Goal: Find specific page/section: Find specific page/section

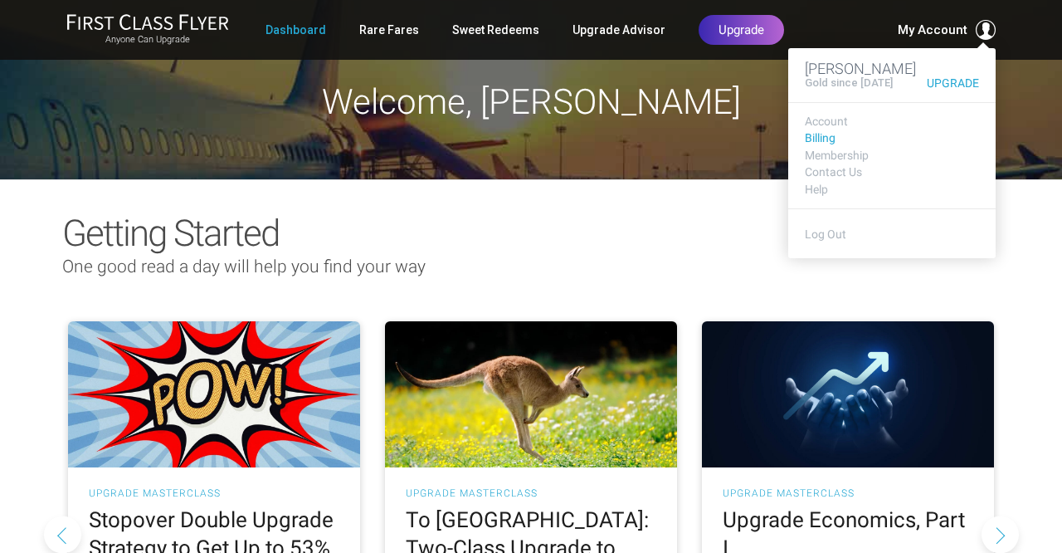
click at [827, 139] on link "Billing" at bounding box center [892, 138] width 174 height 12
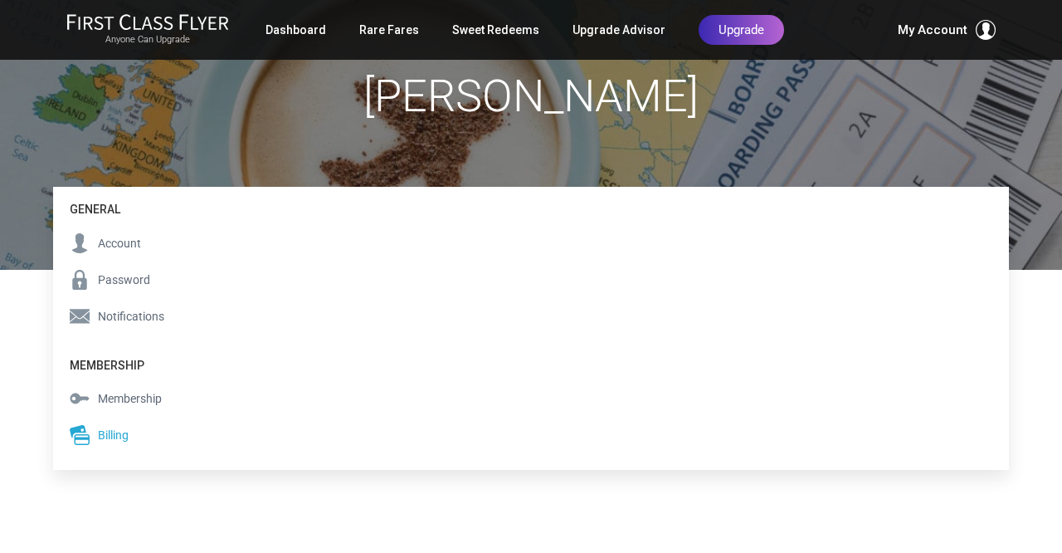
scroll to position [110, 0]
click at [119, 433] on span "Billing" at bounding box center [113, 436] width 31 height 18
click at [129, 396] on span "Membership" at bounding box center [130, 399] width 64 height 18
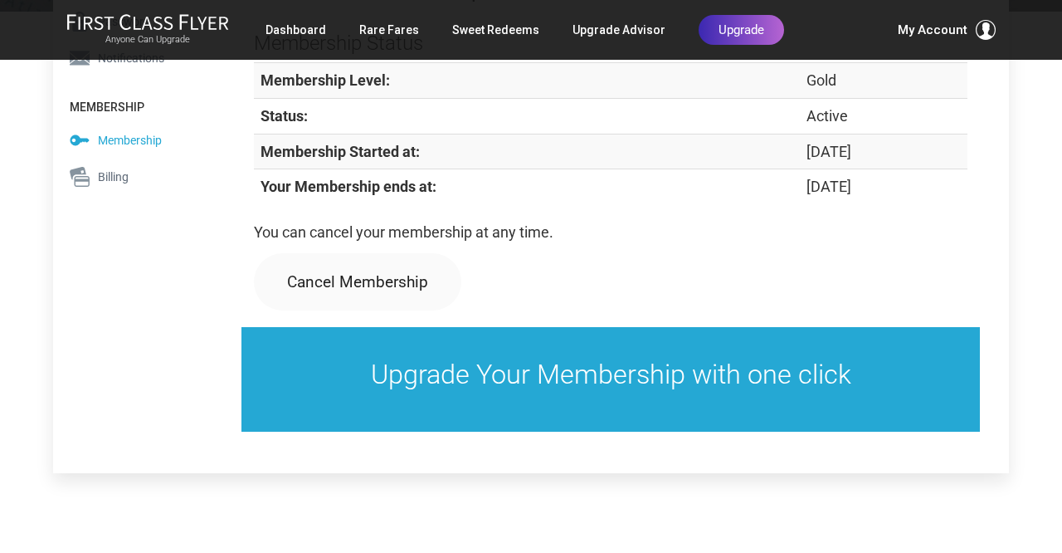
scroll to position [368, 0]
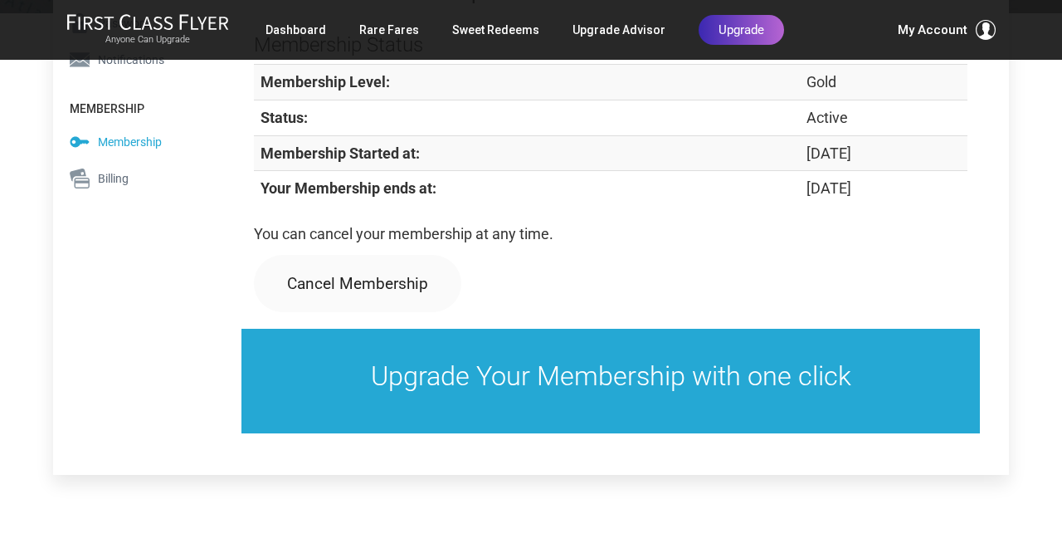
click at [113, 180] on span "Billing" at bounding box center [113, 178] width 31 height 18
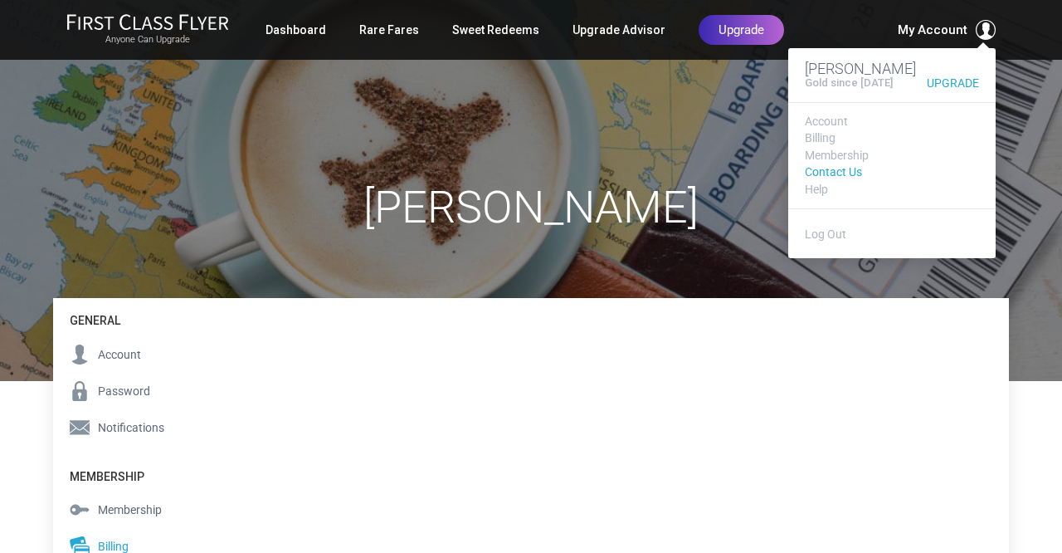
click at [853, 169] on link "Contact Us" at bounding box center [892, 172] width 174 height 12
